Goal: Information Seeking & Learning: Find specific page/section

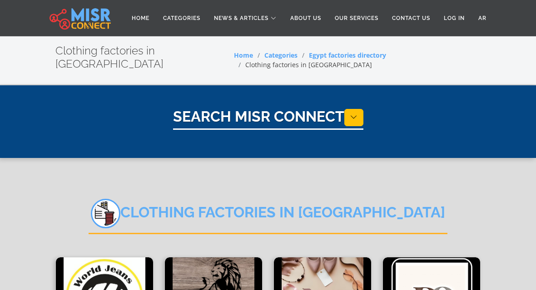
select select "**********"
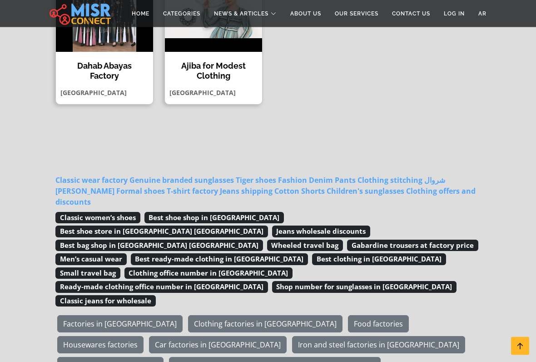
scroll to position [743, 0]
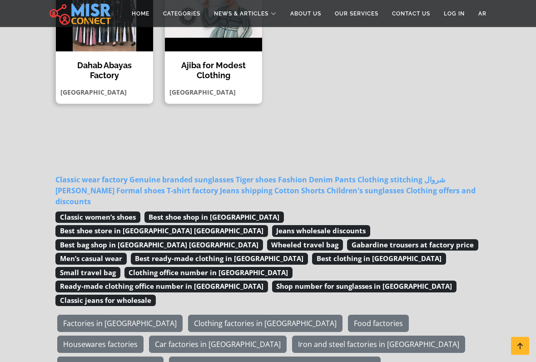
click at [188, 290] on link "Clothing factories in [GEOGRAPHIC_DATA]" at bounding box center [265, 323] width 154 height 17
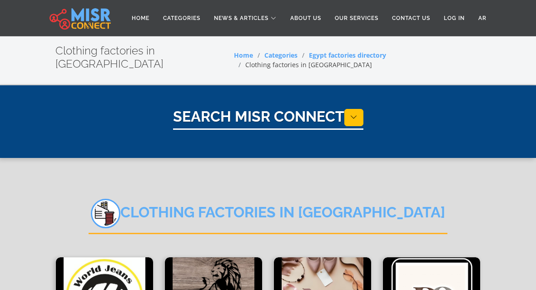
select select "**********"
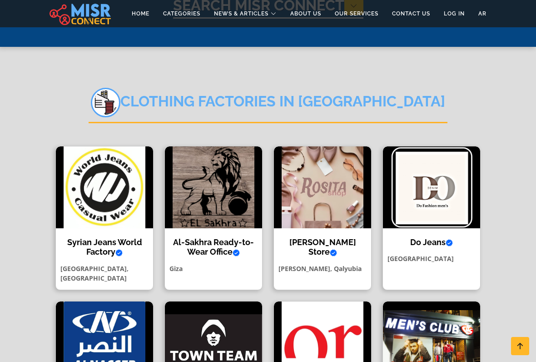
scroll to position [113, 0]
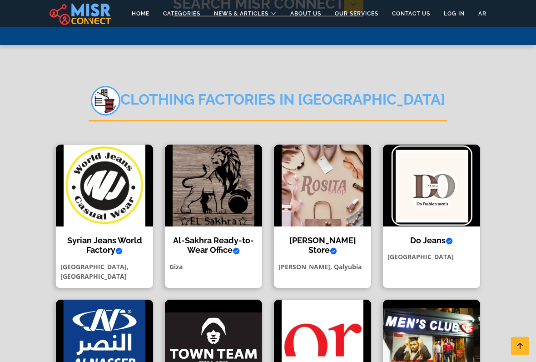
click at [103, 236] on h4 "Syrian Jeans World Factory Verified account" at bounding box center [105, 246] width 84 height 20
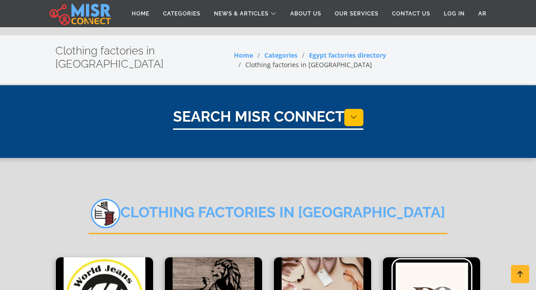
scroll to position [148, 0]
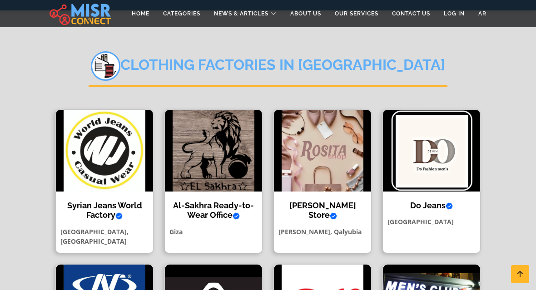
click at [202, 185] on div "Al-Sakhra Ready-to-Wear Office Verified account Your #1 destination for wholesa…" at bounding box center [213, 181] width 98 height 144
click at [322, 201] on h4 "Rosita Store Verified account" at bounding box center [323, 211] width 84 height 20
click at [331, 129] on img at bounding box center [322, 151] width 97 height 82
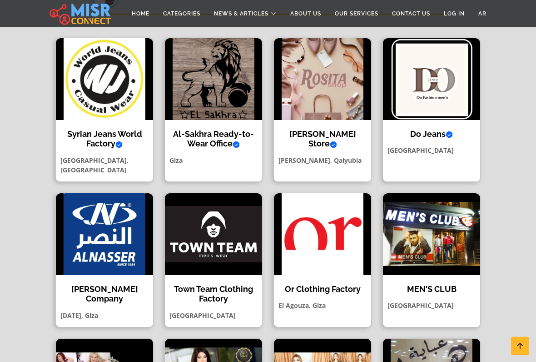
scroll to position [219, 0]
click at [112, 236] on img at bounding box center [104, 234] width 97 height 82
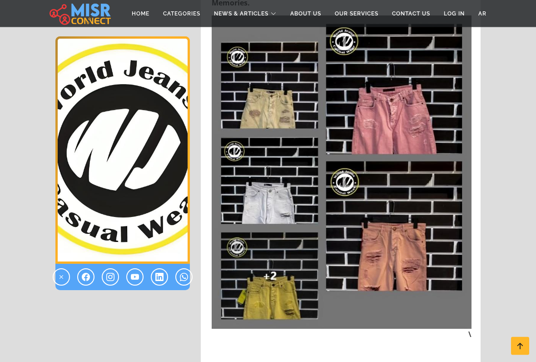
scroll to position [1465, 0]
click at [403, 220] on img at bounding box center [342, 171] width 260 height 313
click at [409, 241] on img at bounding box center [342, 171] width 260 height 313
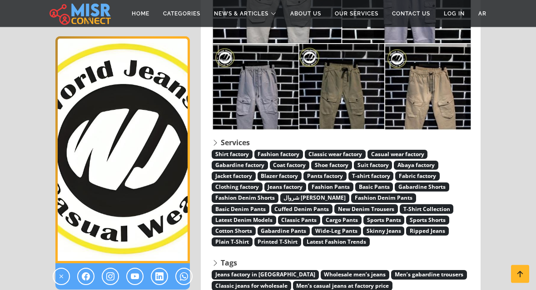
scroll to position [2925, 0]
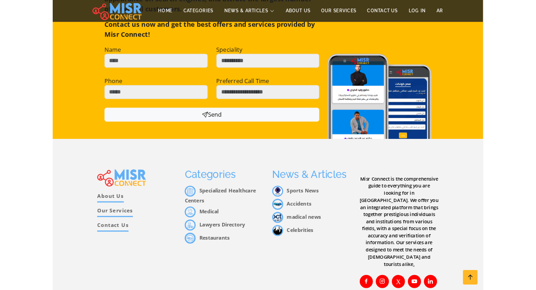
scroll to position [5498, 0]
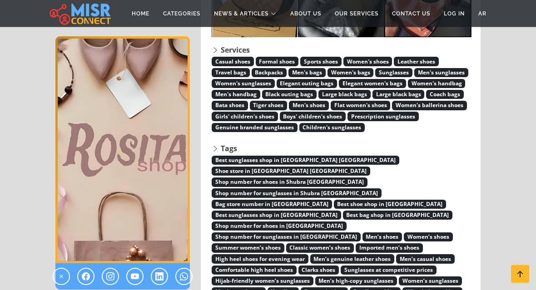
scroll to position [1959, 0]
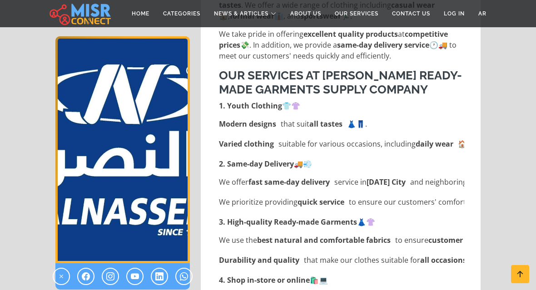
scroll to position [490, 0]
